Goal: Task Accomplishment & Management: Use online tool/utility

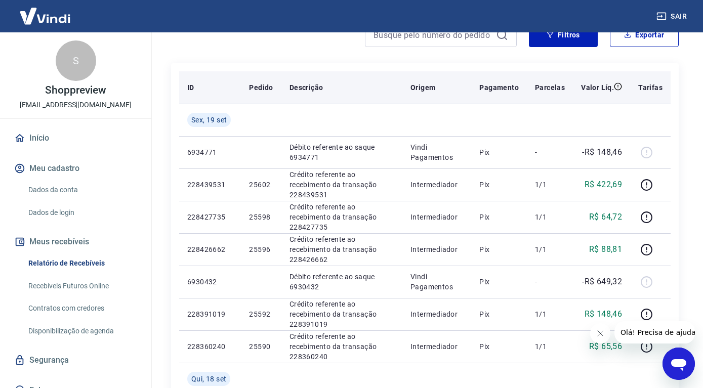
scroll to position [52, 0]
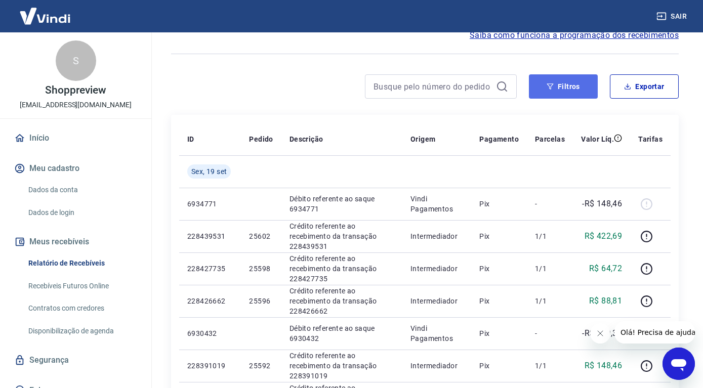
click at [577, 86] on button "Filtros" at bounding box center [563, 86] width 69 height 24
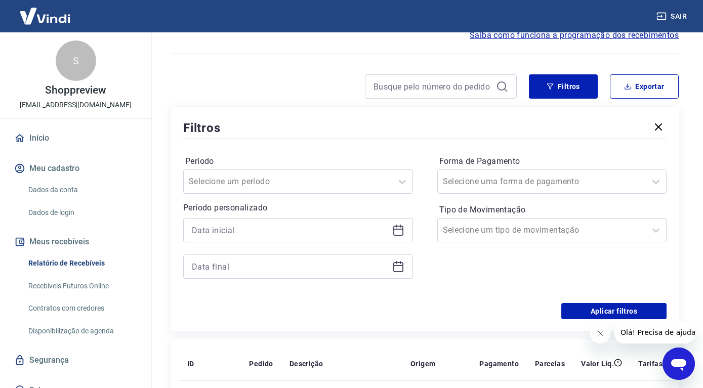
click at [402, 228] on icon at bounding box center [398, 231] width 10 height 10
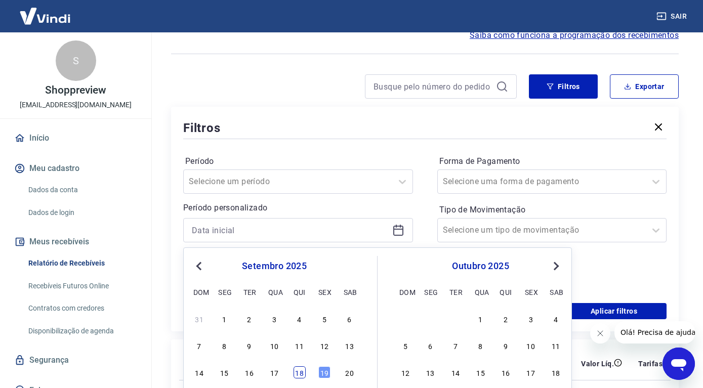
click at [294, 379] on div "14 15 16 17 18 19 20" at bounding box center [274, 372] width 165 height 15
click at [298, 375] on div "18" at bounding box center [300, 372] width 12 height 12
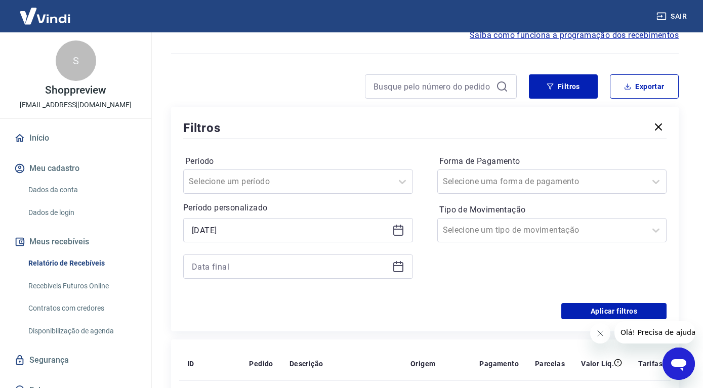
type input "[DATE]"
click at [398, 263] on icon at bounding box center [398, 267] width 10 height 10
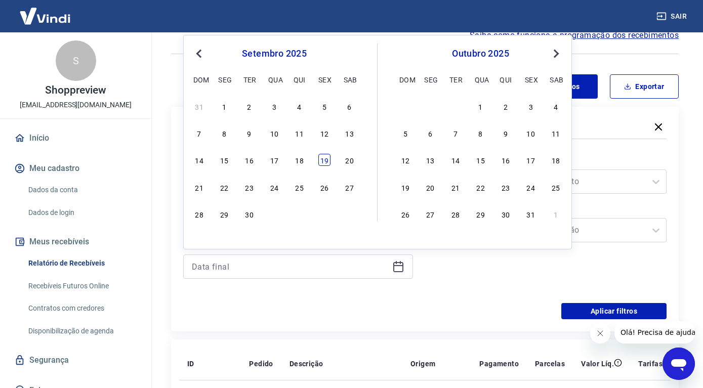
click at [324, 164] on div "19" at bounding box center [324, 160] width 12 height 12
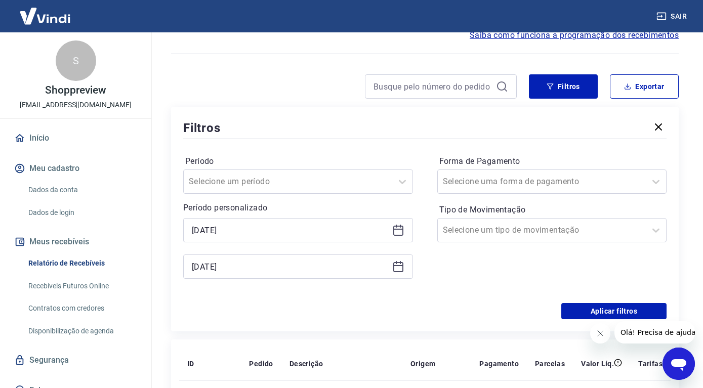
type input "[DATE]"
click at [656, 184] on icon at bounding box center [656, 182] width 12 height 12
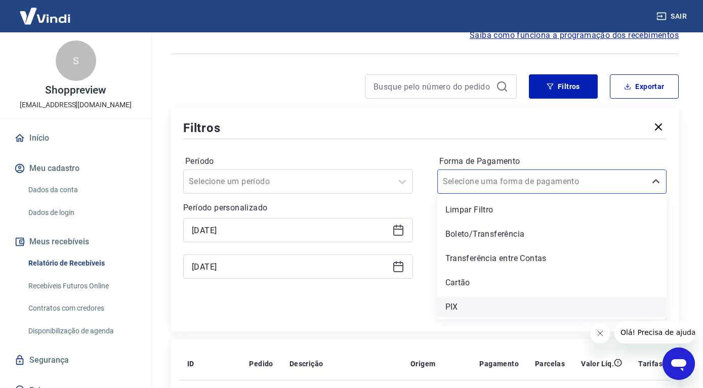
click at [476, 306] on div "PIX" at bounding box center [552, 307] width 230 height 20
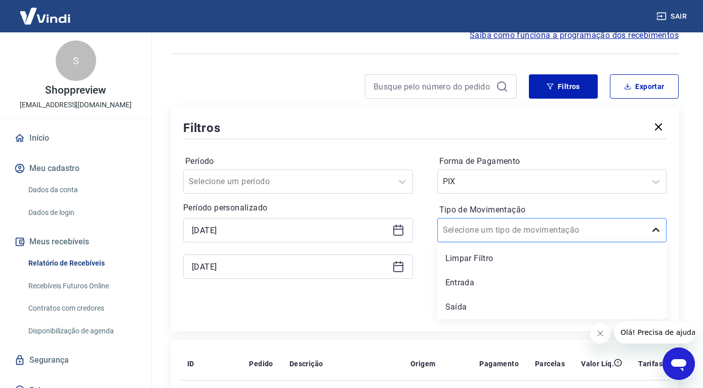
click at [654, 232] on icon at bounding box center [656, 230] width 12 height 12
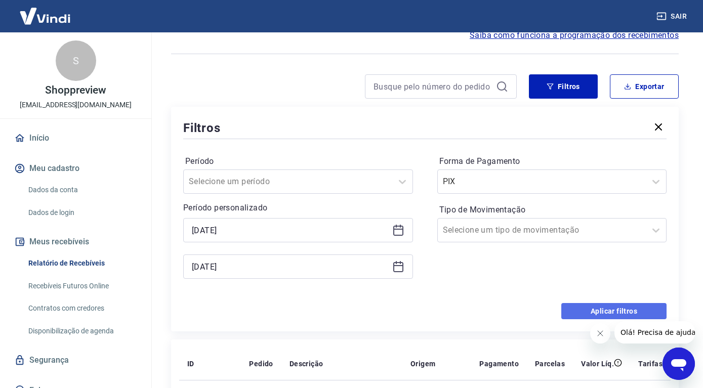
click at [605, 313] on button "Aplicar filtros" at bounding box center [613, 311] width 105 height 16
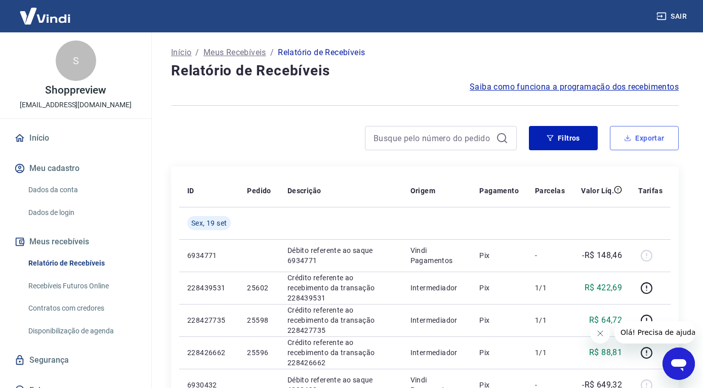
click at [642, 138] on button "Exportar" at bounding box center [644, 138] width 69 height 24
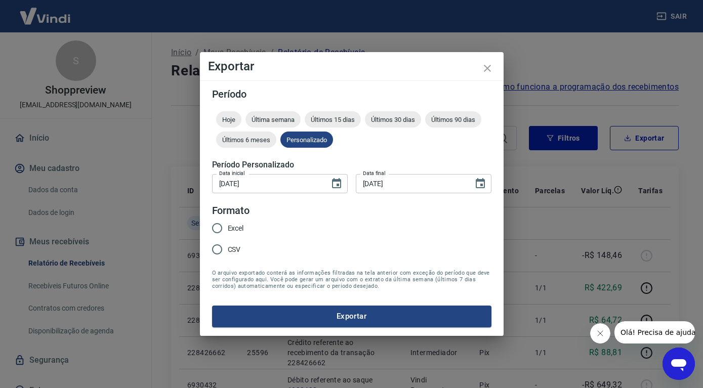
type input "[DATE]"
click at [217, 233] on input "Excel" at bounding box center [216, 228] width 21 height 21
radio input "true"
click at [361, 315] on button "Exportar" at bounding box center [351, 316] width 279 height 21
